Goal: Transaction & Acquisition: Book appointment/travel/reservation

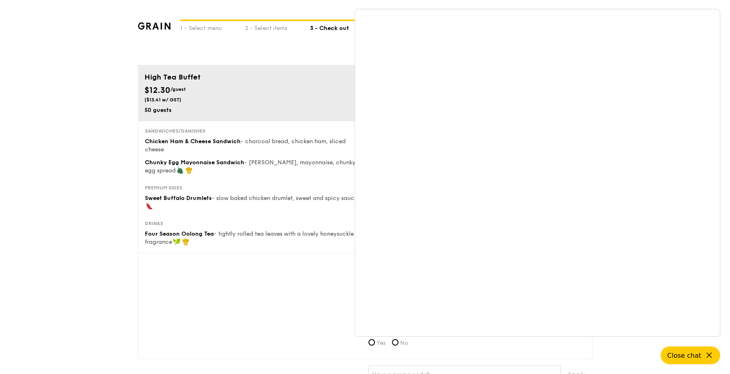
click at [258, 89] on div "$12.30 /guest ($13.41 w/ GST)" at bounding box center [254, 93] width 218 height 19
click at [542, 349] on button "Close chat" at bounding box center [691, 355] width 63 height 19
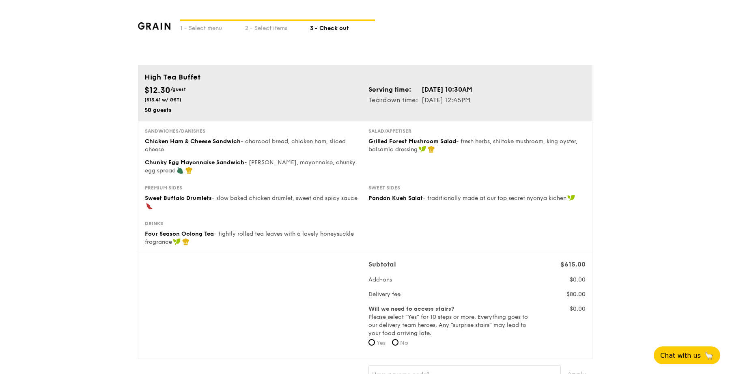
click at [473, 93] on td "[DATE] 10:30AM" at bounding box center [447, 89] width 52 height 11
click at [263, 29] on div "2 - Select items" at bounding box center [277, 26] width 65 height 11
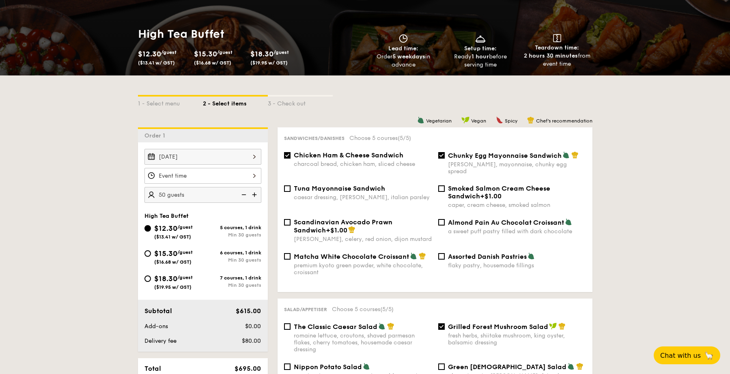
scroll to position [132, 0]
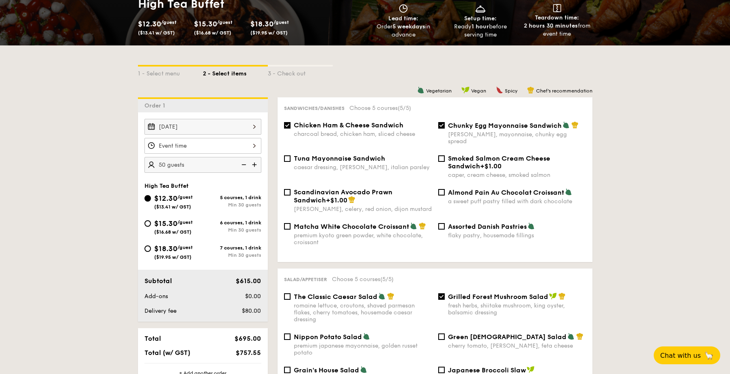
click at [232, 146] on div at bounding box center [203, 146] width 117 height 16
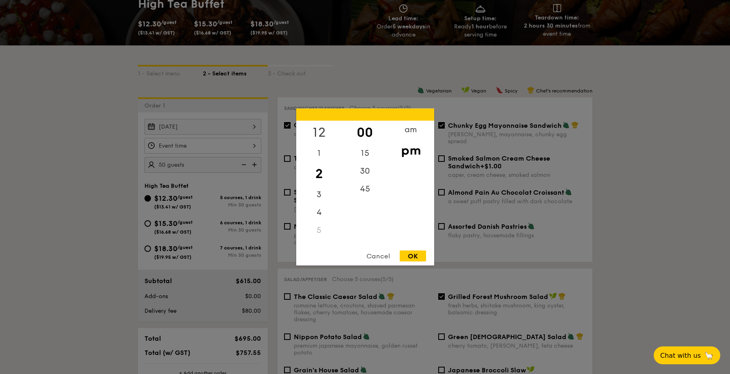
click at [320, 135] on div "12" at bounding box center [319, 133] width 46 height 24
click at [409, 260] on div "OK" at bounding box center [413, 256] width 26 height 11
type input "12:00PM"
